Goal: Connect with others: Connect with others

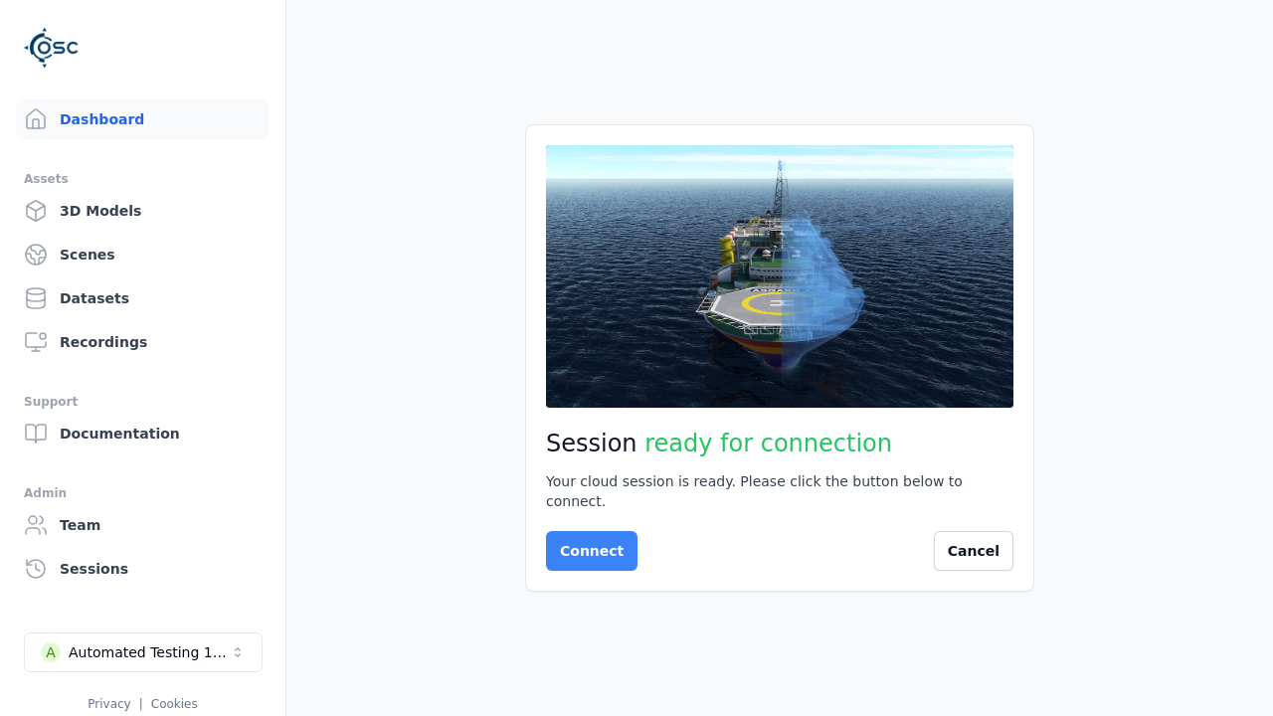
click at [586, 541] on button "Connect" at bounding box center [591, 551] width 91 height 40
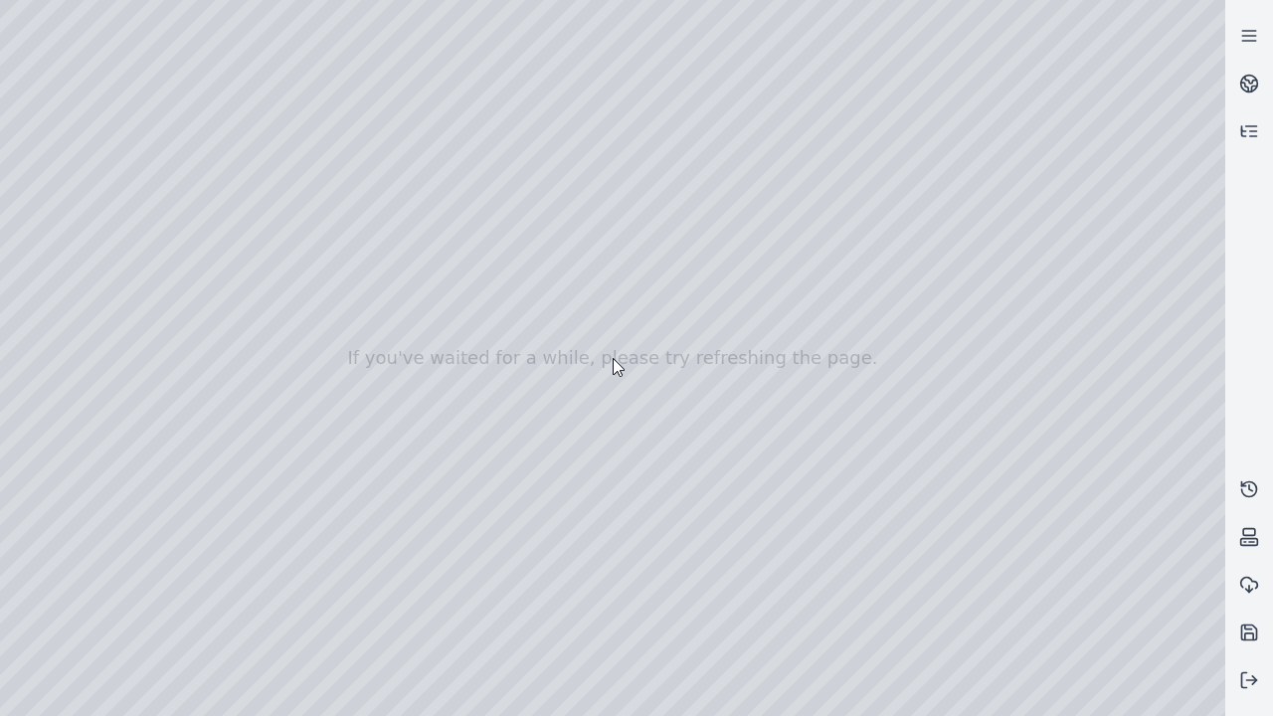
click at [7, 127] on div at bounding box center [612, 358] width 1225 height 716
